Goal: Information Seeking & Learning: Learn about a topic

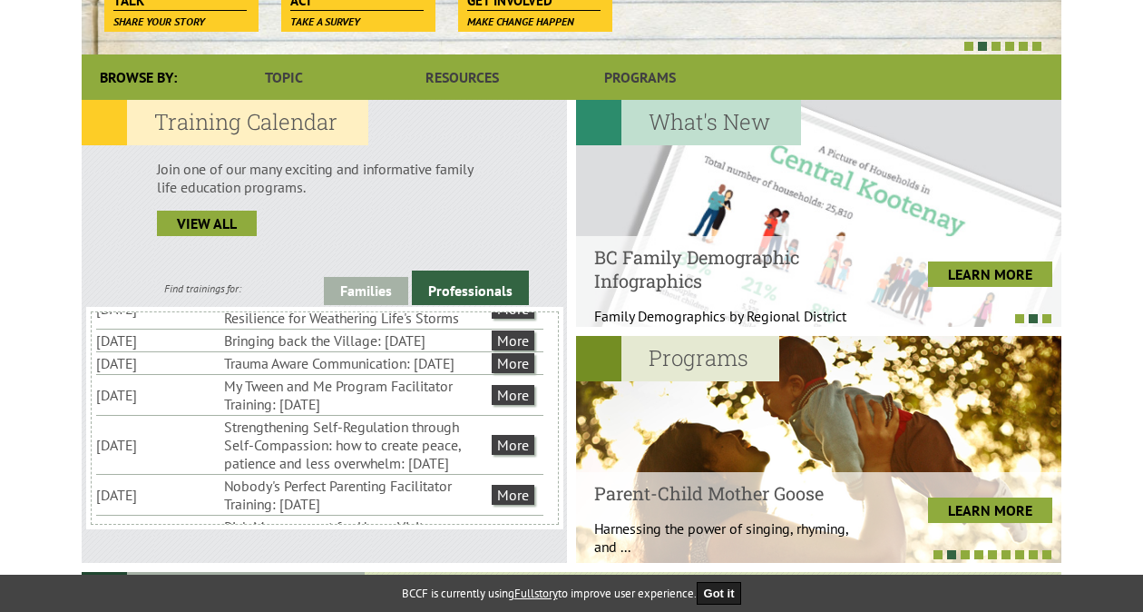
scroll to position [132, 0]
click at [476, 299] on link "Professionals" at bounding box center [470, 287] width 117 height 34
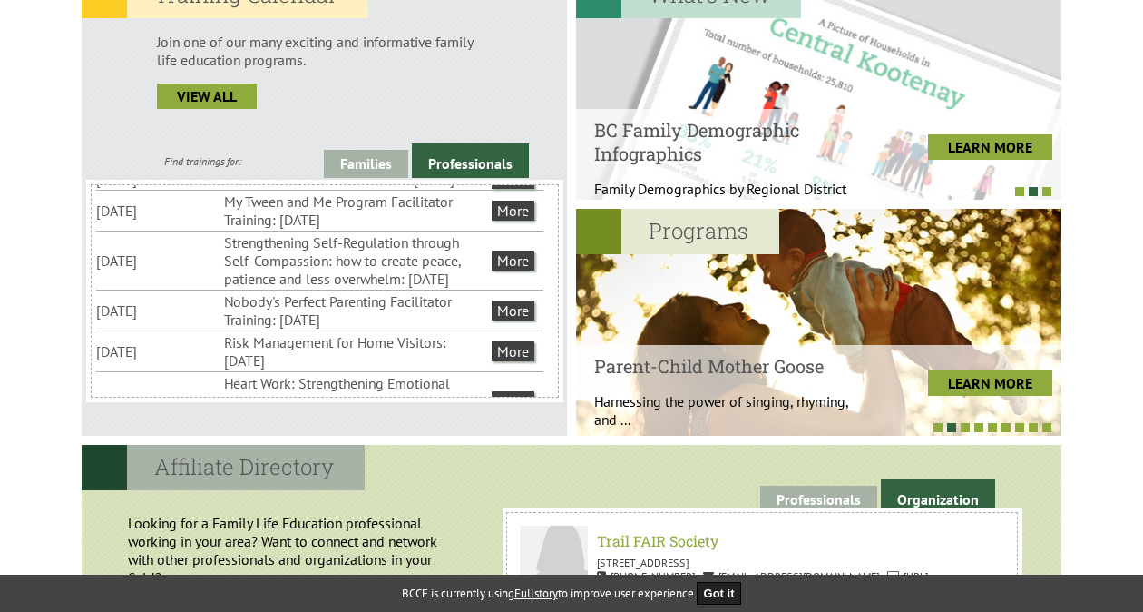
scroll to position [0, 0]
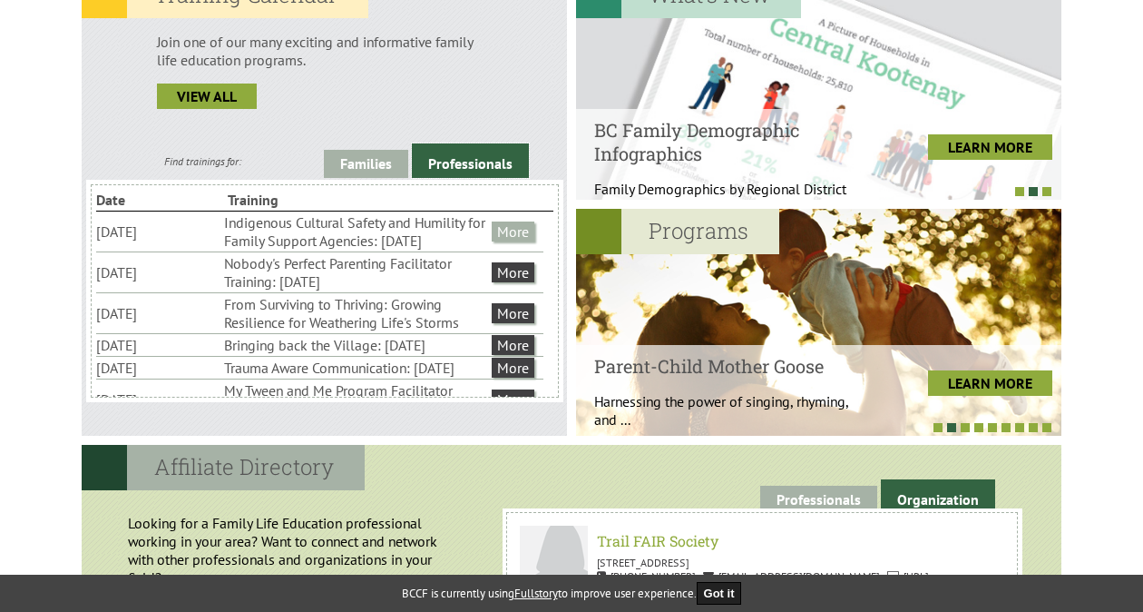
click at [514, 241] on link "More" at bounding box center [513, 231] width 43 height 20
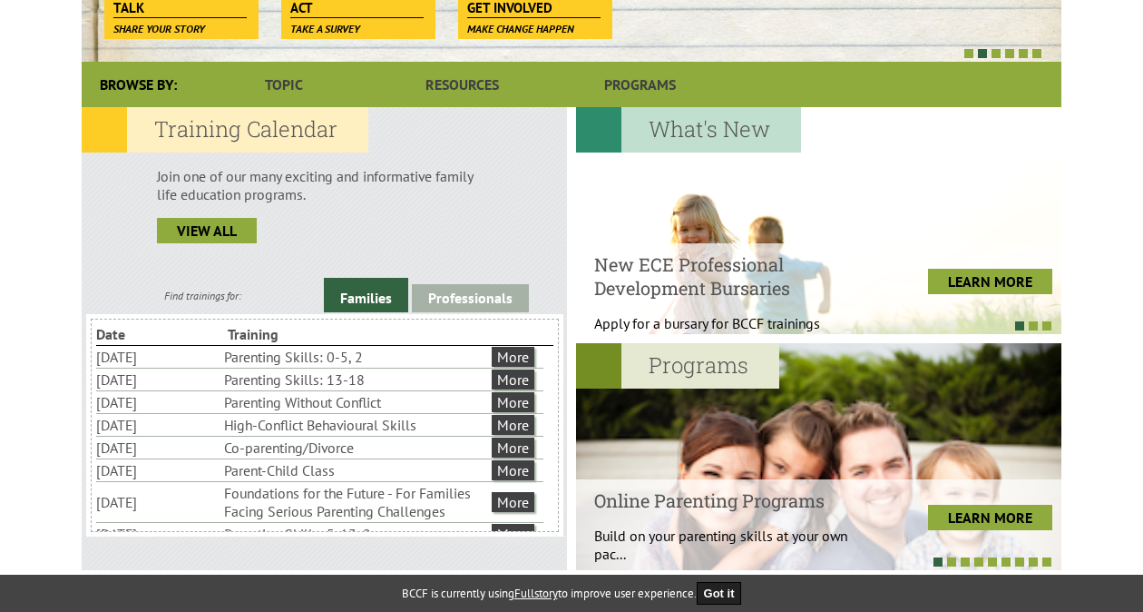
scroll to position [51, 0]
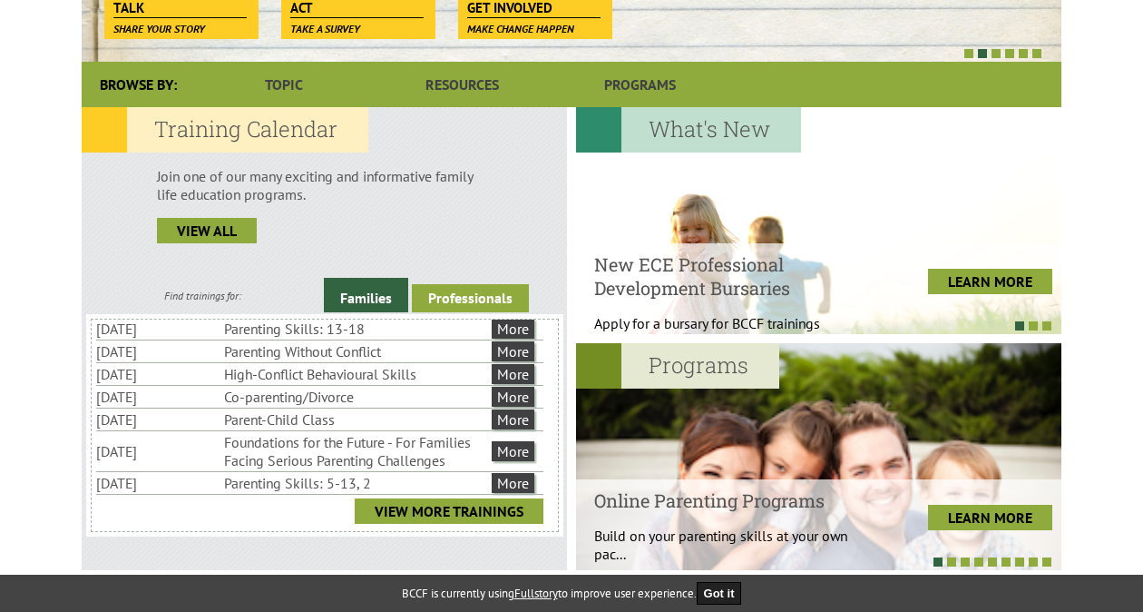
click at [470, 293] on link "Professionals" at bounding box center [470, 298] width 117 height 28
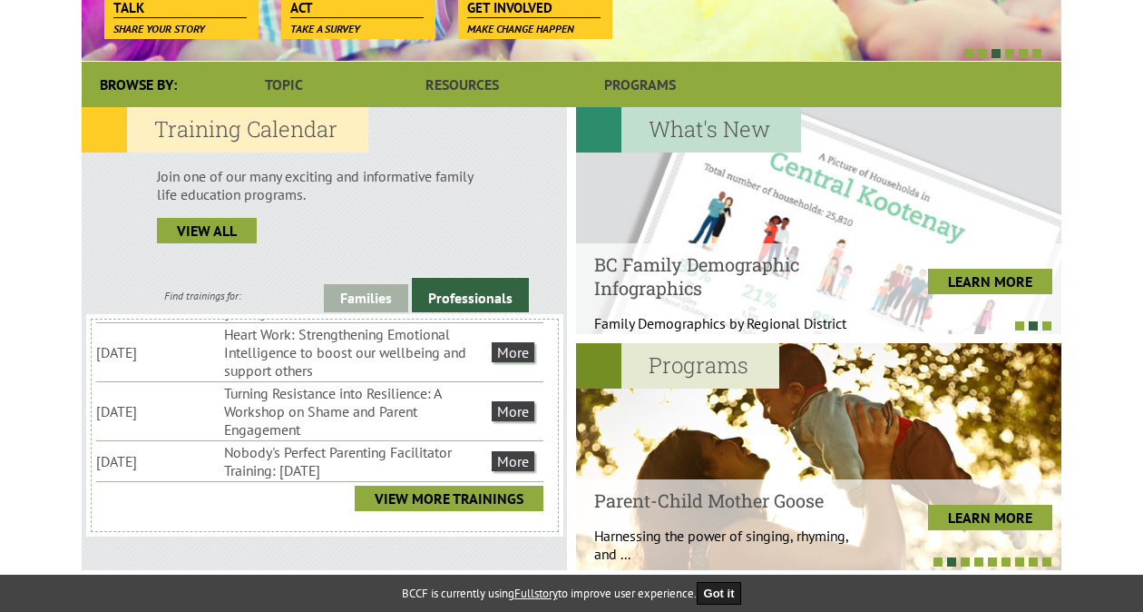
scroll to position [384, 0]
click at [515, 362] on link "More" at bounding box center [513, 352] width 43 height 20
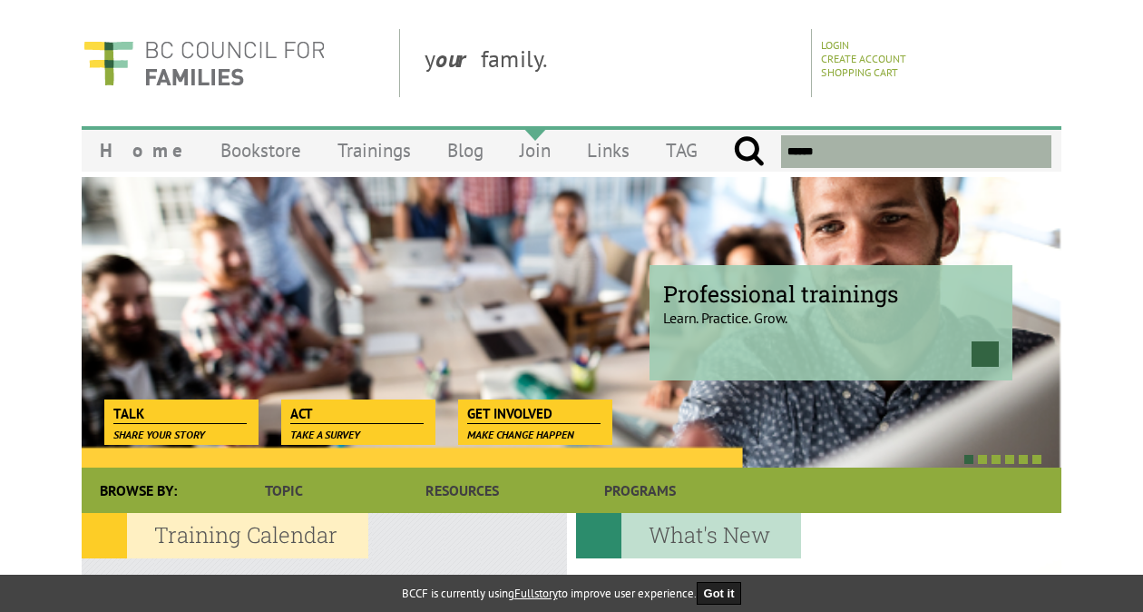
click at [511, 147] on link "Join" at bounding box center [535, 150] width 67 height 43
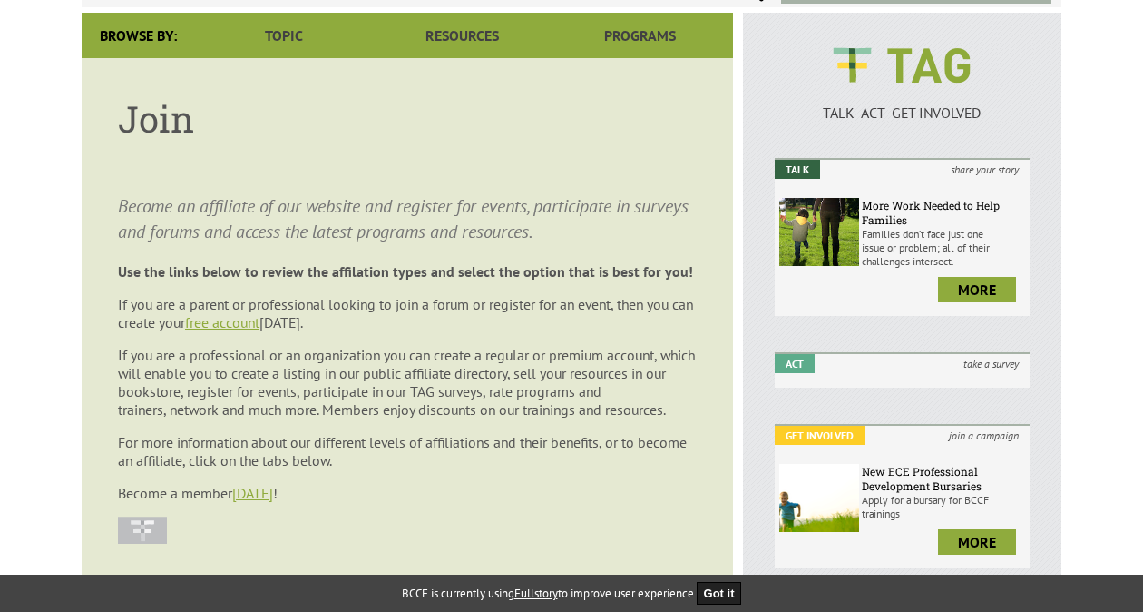
scroll to position [252, 0]
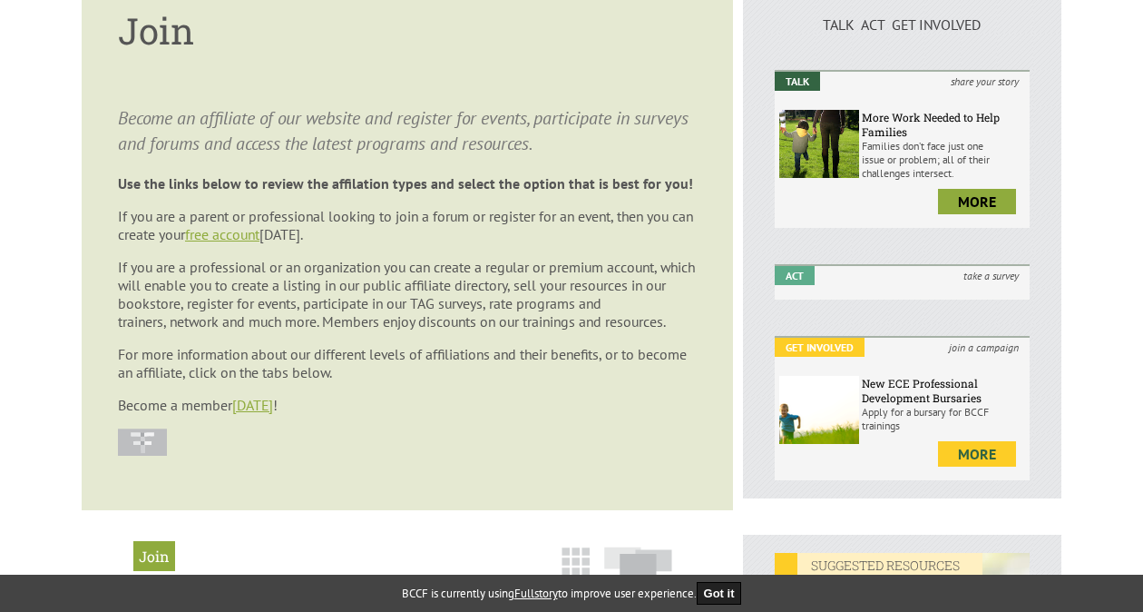
click at [976, 465] on link "more" at bounding box center [977, 453] width 78 height 25
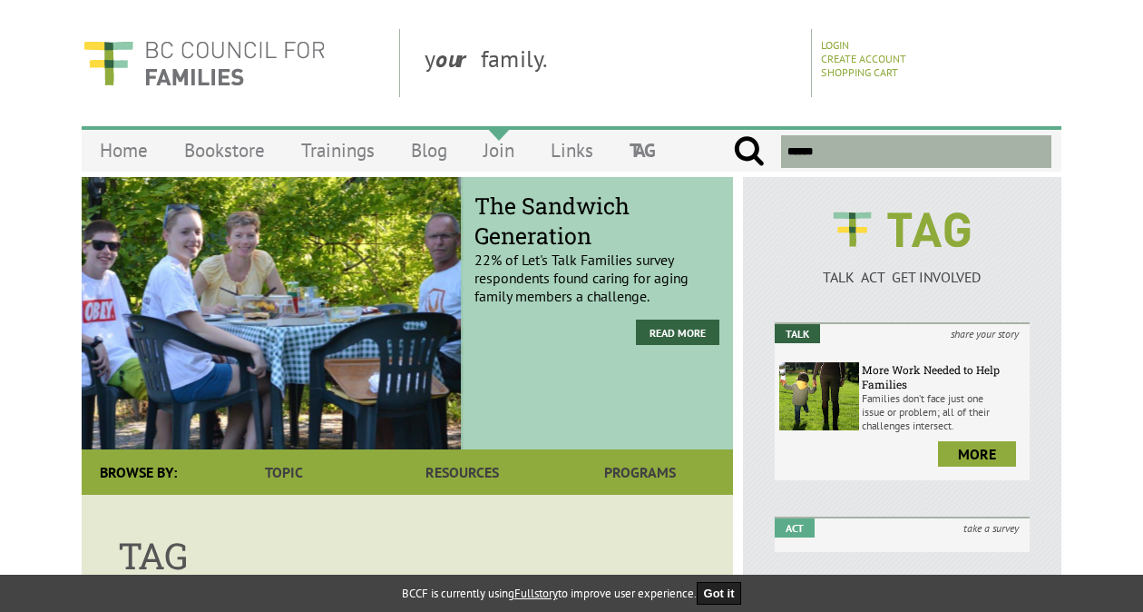
click at [506, 155] on link "Join" at bounding box center [498, 150] width 67 height 43
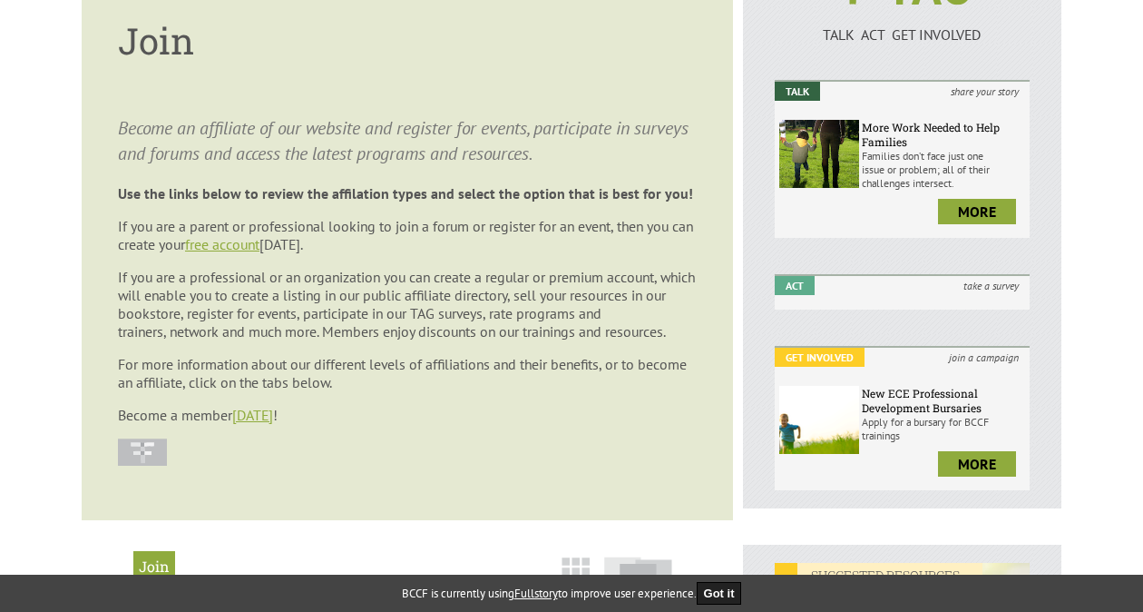
scroll to position [243, 0]
